Goal: Task Accomplishment & Management: Complete application form

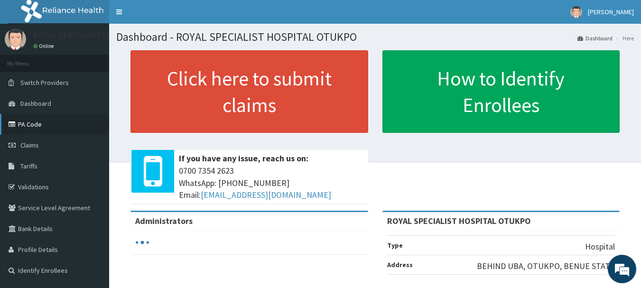
click at [42, 125] on link "PA Code" at bounding box center [54, 124] width 109 height 21
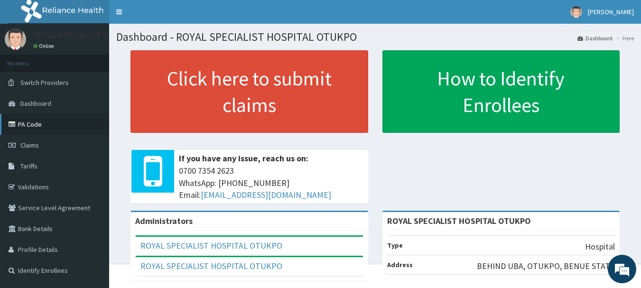
click at [42, 123] on link "PA Code" at bounding box center [54, 124] width 109 height 21
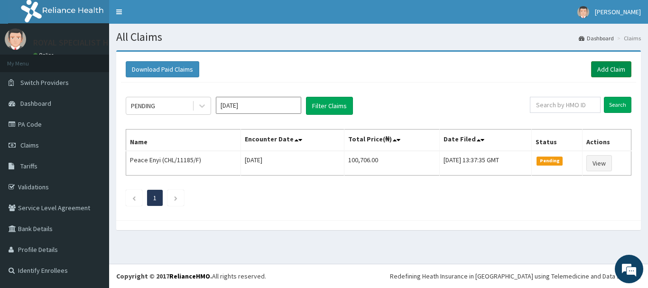
click at [608, 68] on link "Add Claim" at bounding box center [612, 69] width 40 height 16
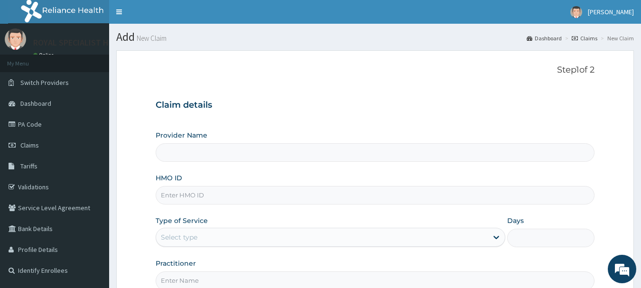
type input "ROYAL SPECIALIST HOSPITAL OTUKPO"
click at [240, 196] on input "HMO ID" at bounding box center [376, 195] width 440 height 19
paste input "DAH/10024/A"
type input "DAH/10024/A"
click at [304, 214] on div "Provider Name ROYAL SPECIALIST HOSPITAL OTUKPO HMO ID DAH/10024/A Type of Servi…" at bounding box center [376, 211] width 440 height 160
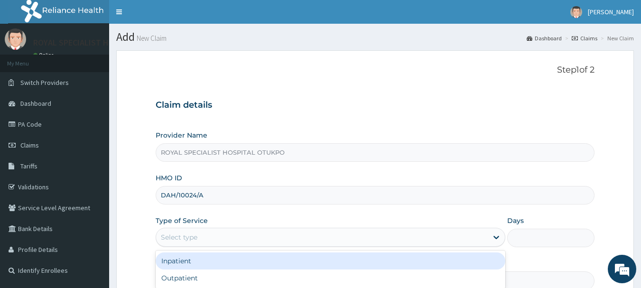
click at [359, 238] on div "Select type" at bounding box center [322, 237] width 332 height 15
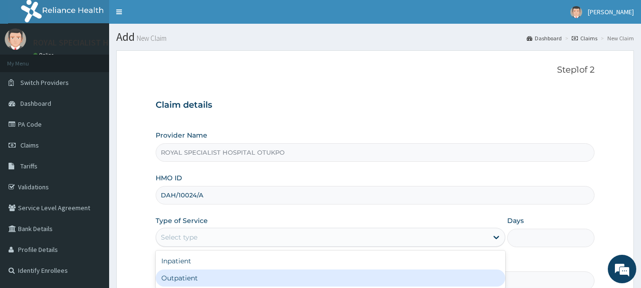
click at [356, 275] on div "Outpatient" at bounding box center [331, 278] width 350 height 17
type input "1"
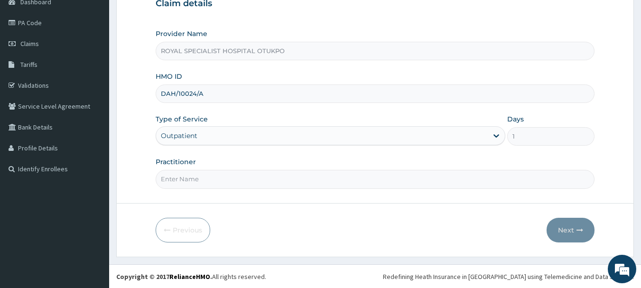
scroll to position [102, 0]
click at [402, 176] on input "Practitioner" at bounding box center [376, 178] width 440 height 19
type input "[PERSON_NAME]"
click at [568, 230] on button "Next" at bounding box center [571, 229] width 48 height 25
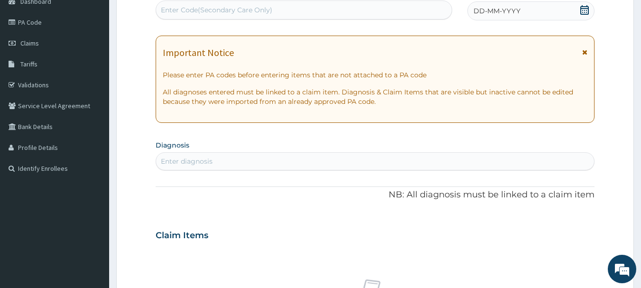
click at [358, 10] on div "Enter Code(Secondary Care Only)" at bounding box center [304, 9] width 296 height 15
type input "PA/468A60"
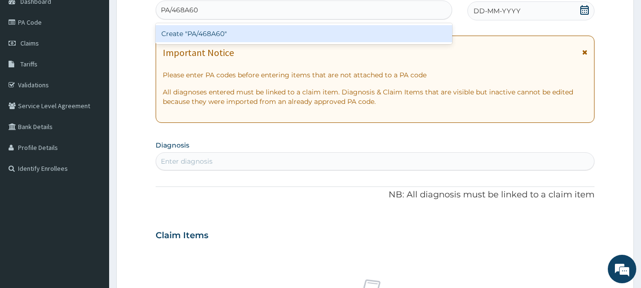
click at [357, 31] on div "Create "PA/468A60"" at bounding box center [304, 33] width 297 height 17
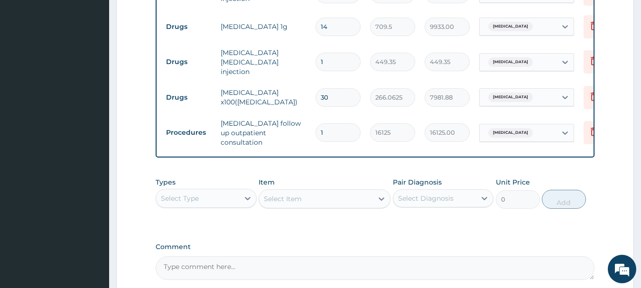
scroll to position [555, 0]
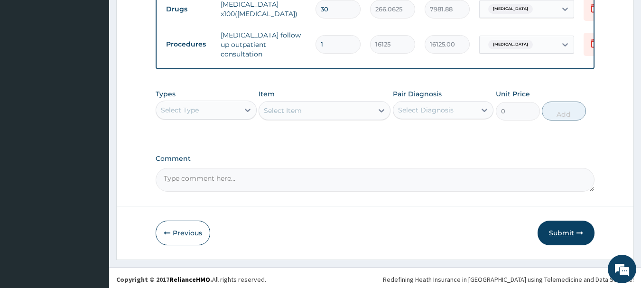
click at [561, 228] on button "Submit" at bounding box center [566, 233] width 57 height 25
